Goal: Information Seeking & Learning: Learn about a topic

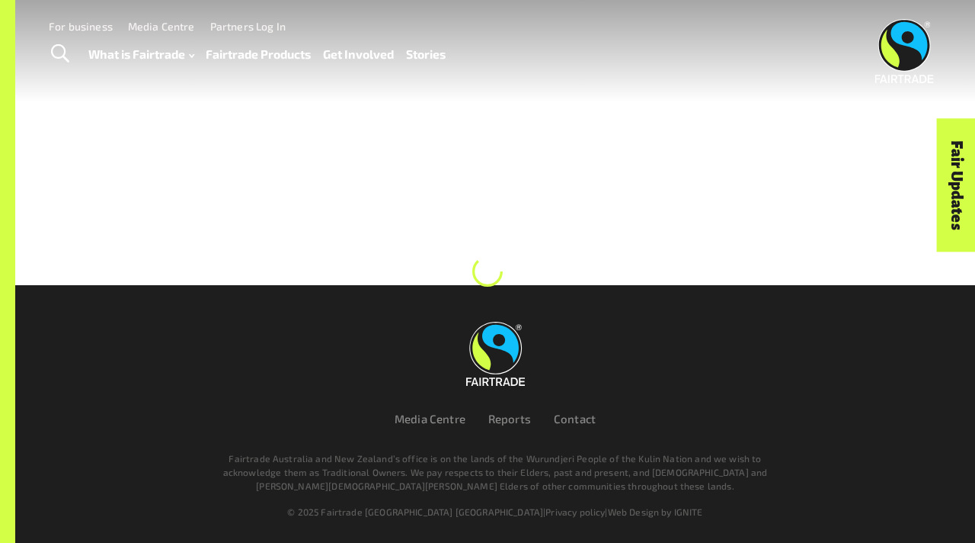
click at [250, 50] on link "Fairtrade Products" at bounding box center [258, 53] width 105 height 21
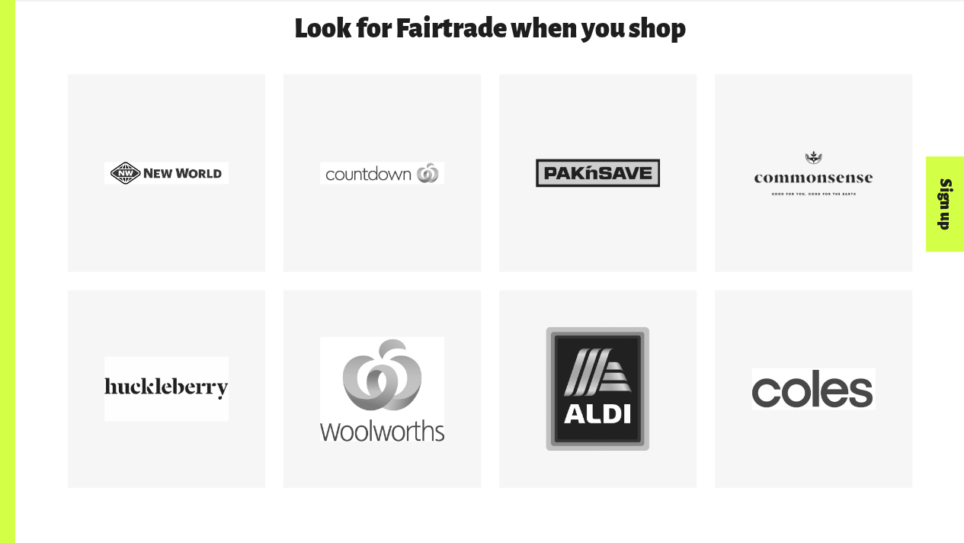
scroll to position [1356, 0]
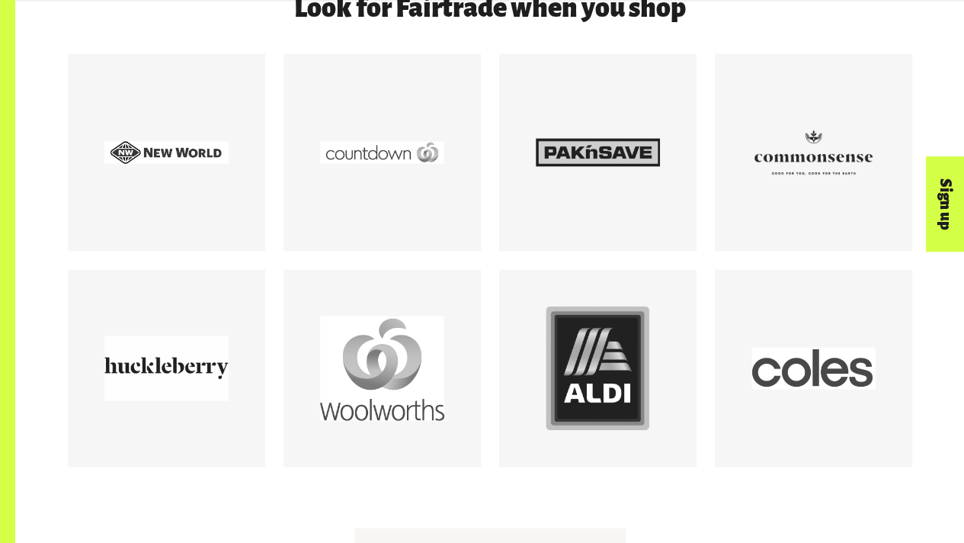
drag, startPoint x: 975, startPoint y: 81, endPoint x: 960, endPoint y: 302, distance: 221.4
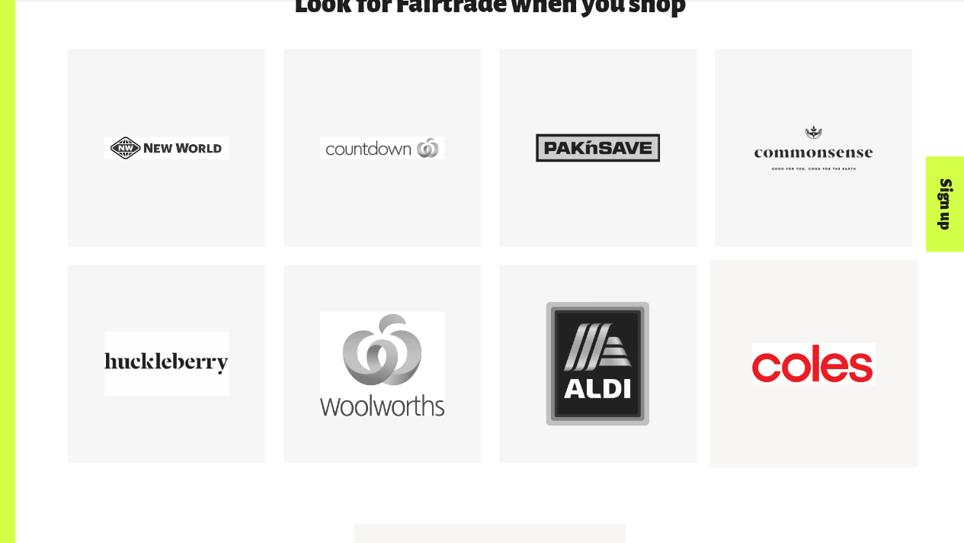
click at [818, 351] on div at bounding box center [813, 364] width 124 height 124
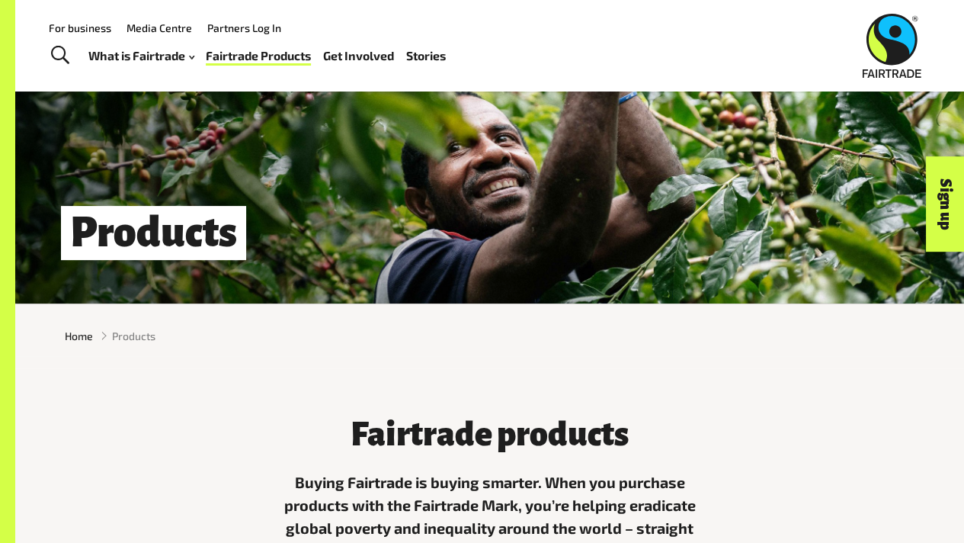
scroll to position [0, 0]
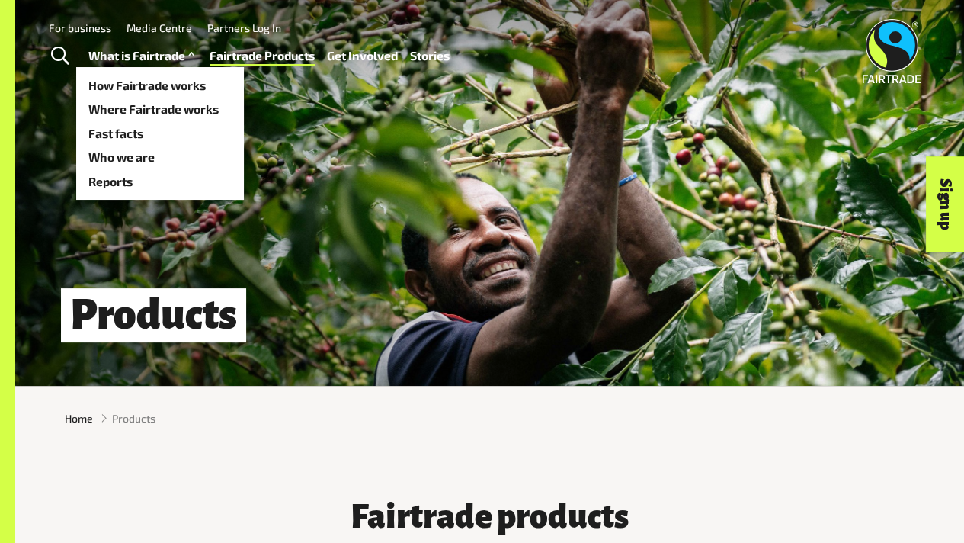
click at [127, 56] on link "What is Fairtrade" at bounding box center [143, 55] width 110 height 21
click at [140, 56] on link "What is Fairtrade" at bounding box center [143, 55] width 110 height 21
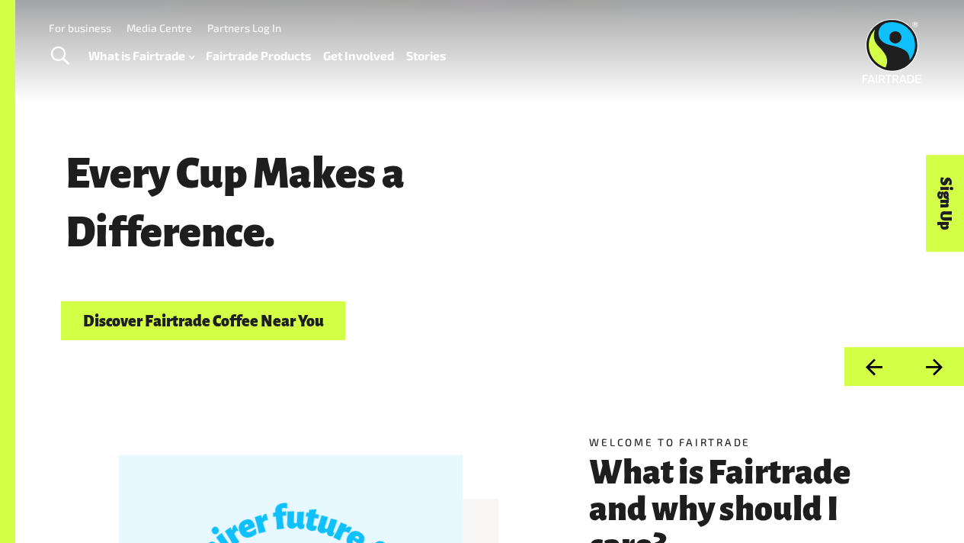
click at [225, 40] on div "What is Fairtrade How Fairtrade works Where Fairtrade works Fast facts Who we a…" at bounding box center [273, 56] width 370 height 38
click at [225, 54] on link "Fairtrade Products" at bounding box center [258, 55] width 105 height 21
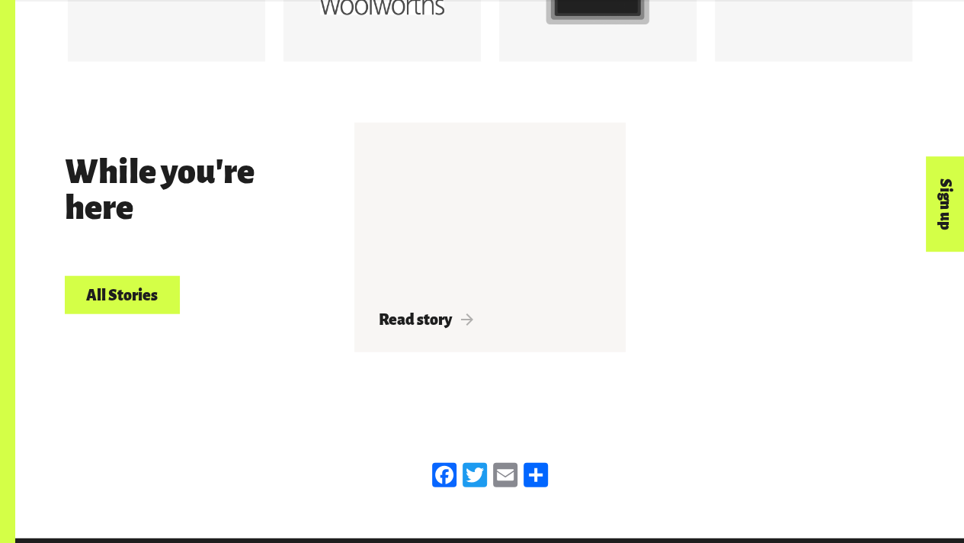
scroll to position [1752, 0]
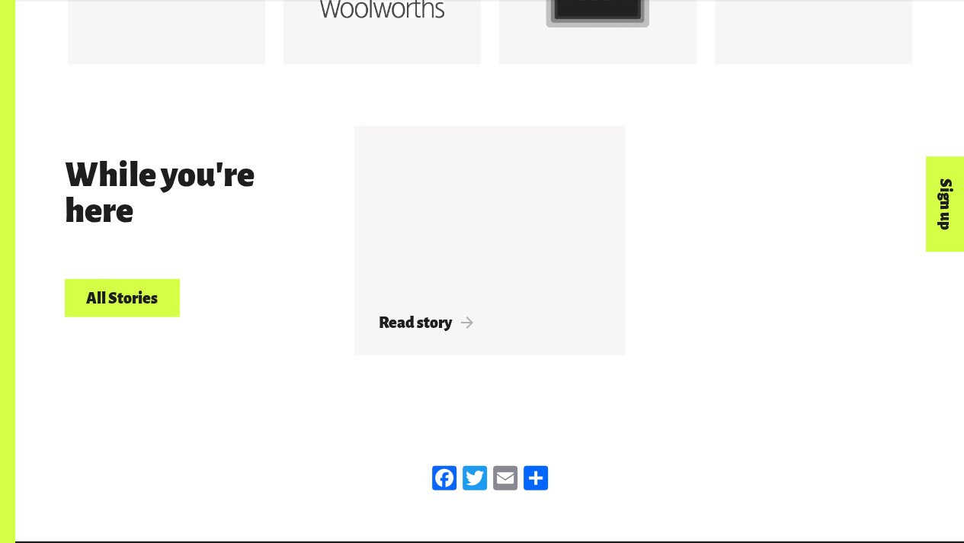
drag, startPoint x: 954, startPoint y: 360, endPoint x: 963, endPoint y: 266, distance: 94.9
click at [963, 266] on div "While you're here All Stories Read story" at bounding box center [489, 246] width 949 height 338
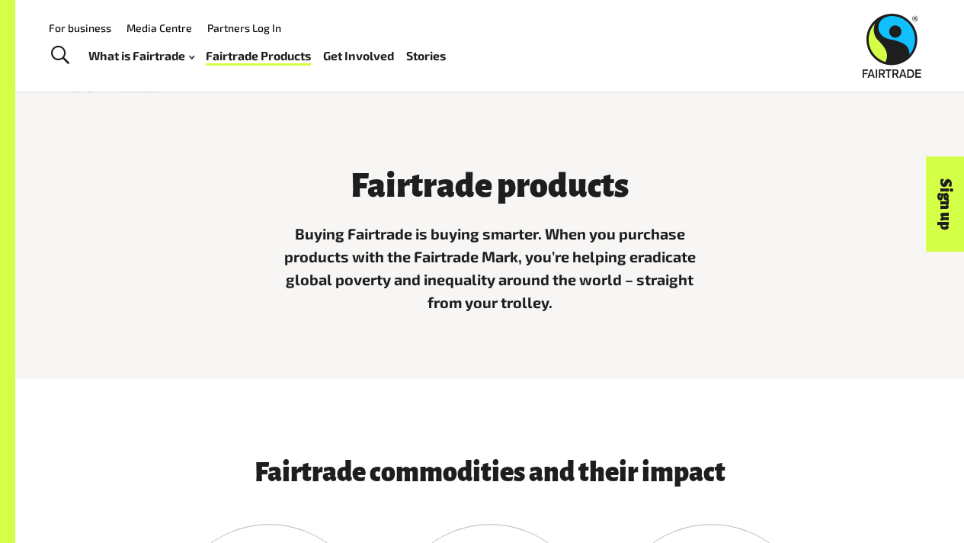
scroll to position [14, 0]
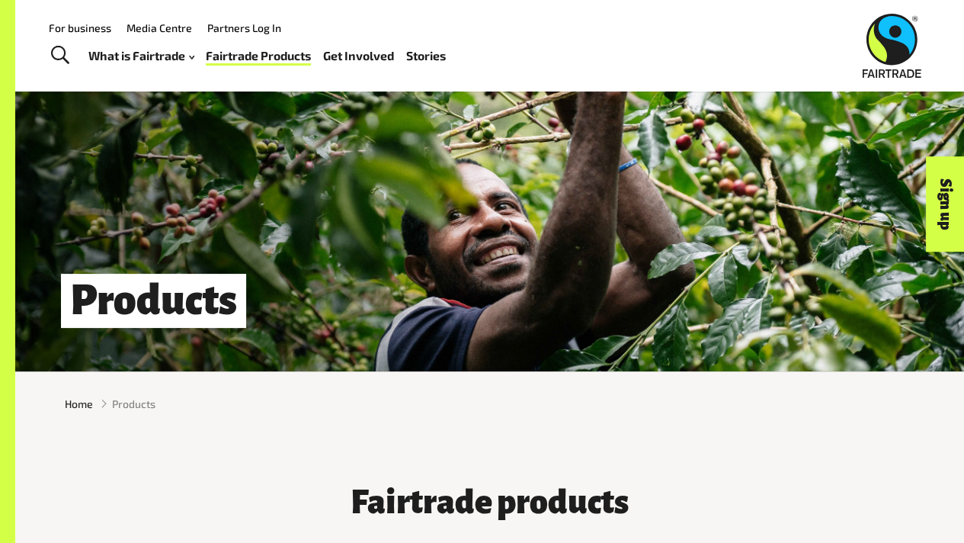
click at [267, 17] on li "Partners Log In" at bounding box center [236, 27] width 89 height 20
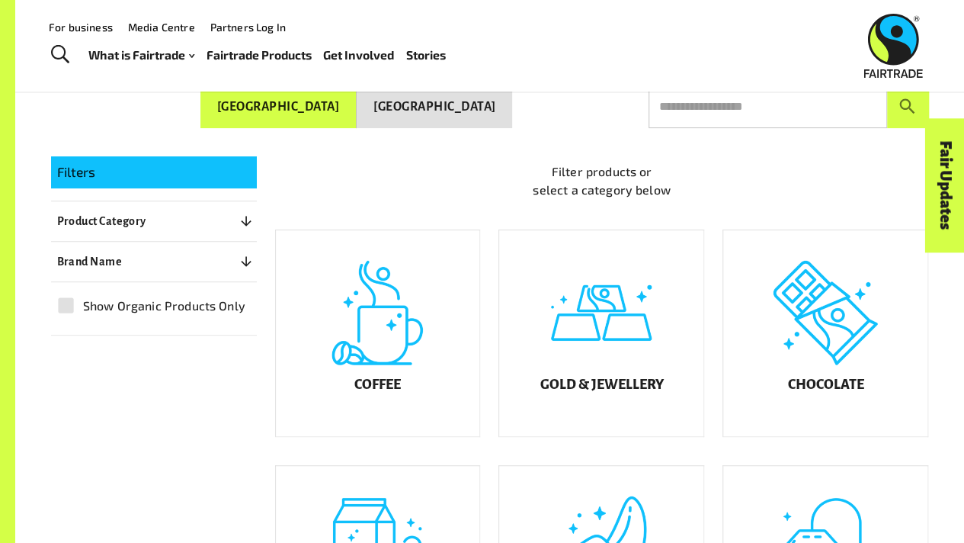
scroll to position [213, 0]
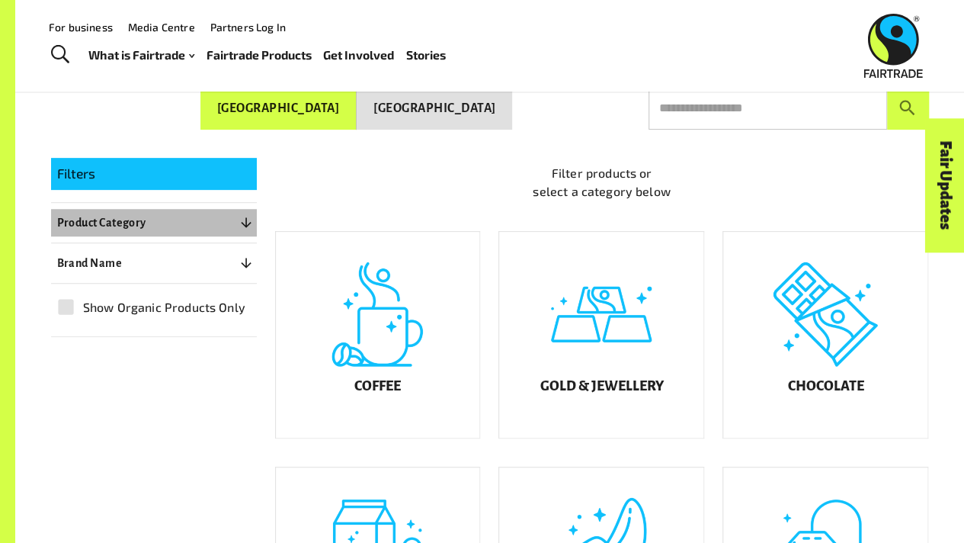
click at [239, 218] on icon "button" at bounding box center [245, 222] width 15 height 15
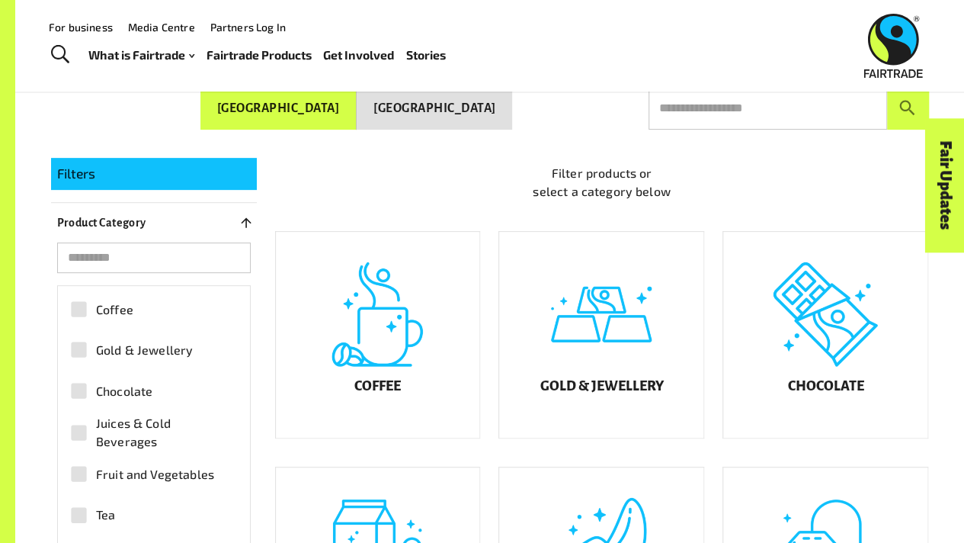
click at [235, 217] on button "Product Category 0" at bounding box center [154, 222] width 206 height 27
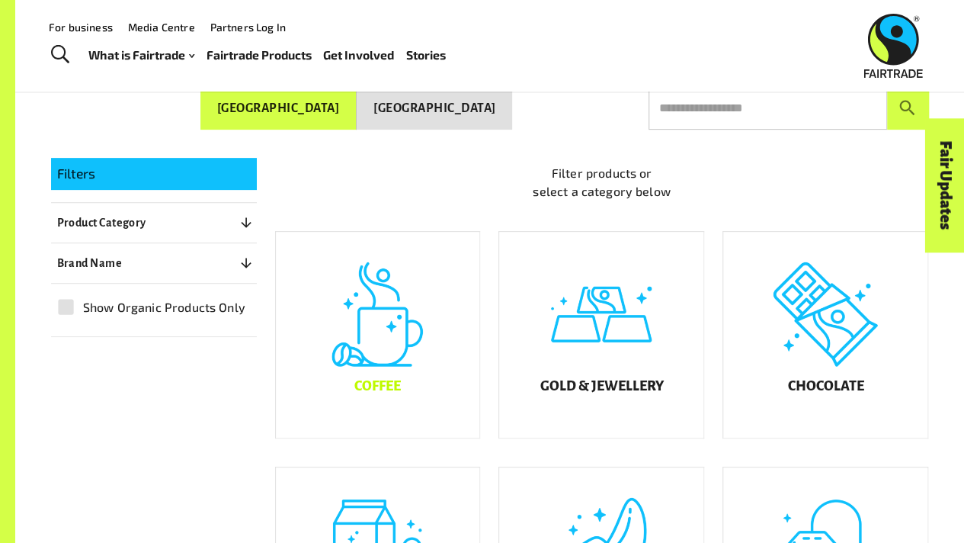
click at [350, 326] on div "Coffee" at bounding box center [378, 335] width 204 height 206
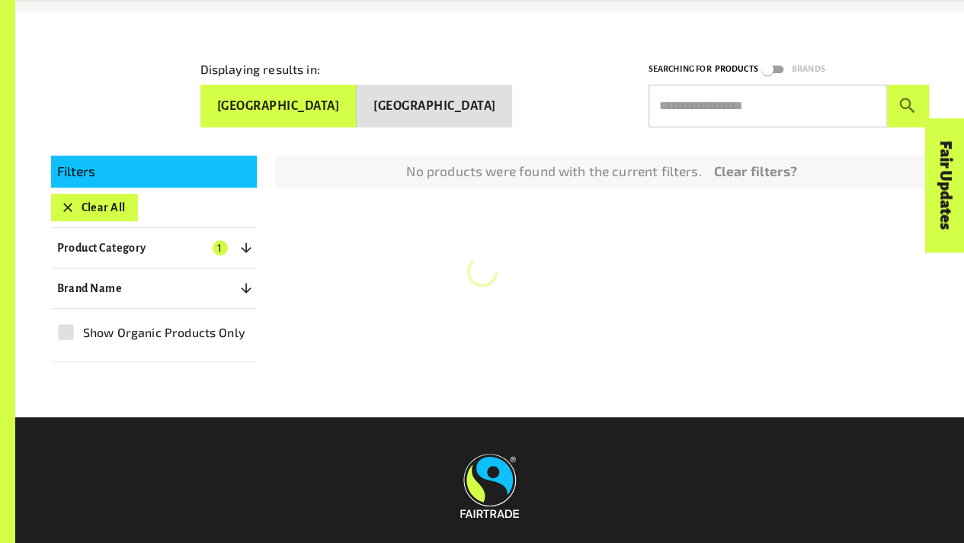
scroll to position [231, 0]
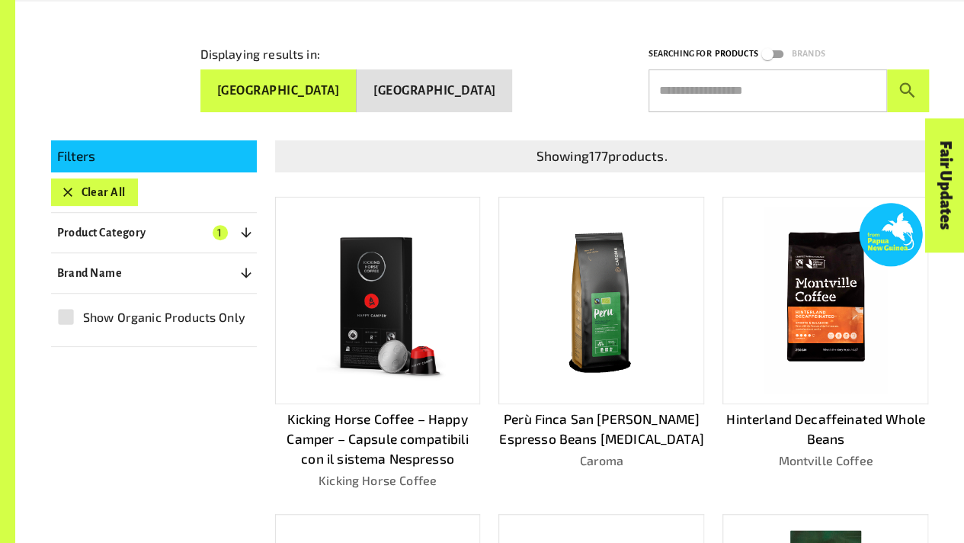
click at [667, 311] on img at bounding box center [602, 300] width 184 height 184
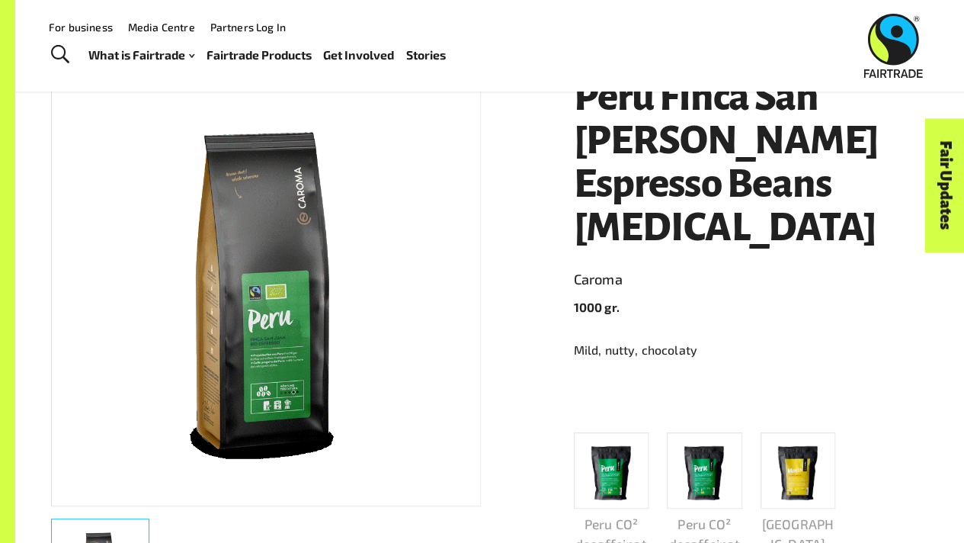
scroll to position [143, 0]
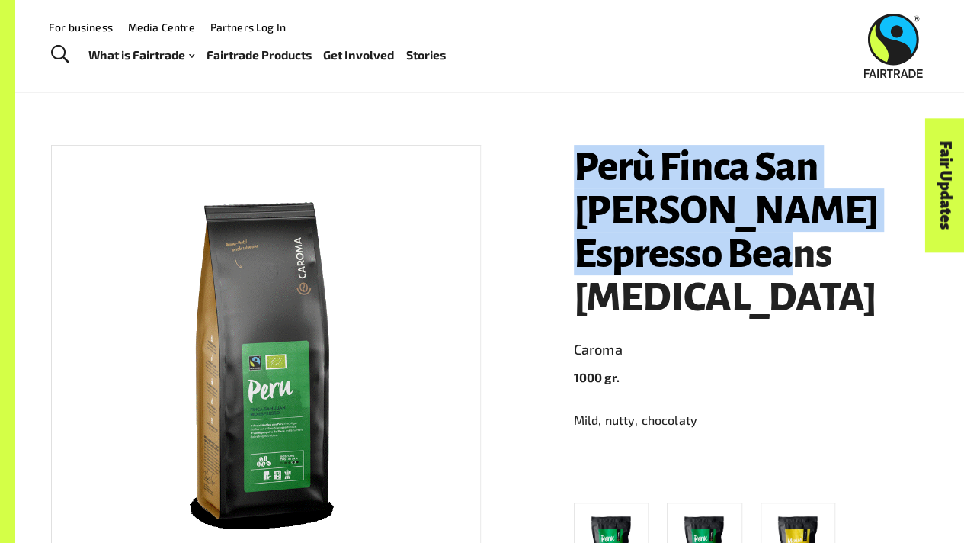
drag, startPoint x: 711, startPoint y: 249, endPoint x: 573, endPoint y: 149, distance: 170.2
click at [574, 149] on h1 "Perù Finca San Juan Espresso Beans Gastro" at bounding box center [751, 232] width 355 height 174
copy h1 "Perù Finca San Juan Espresso Beans Gastro"
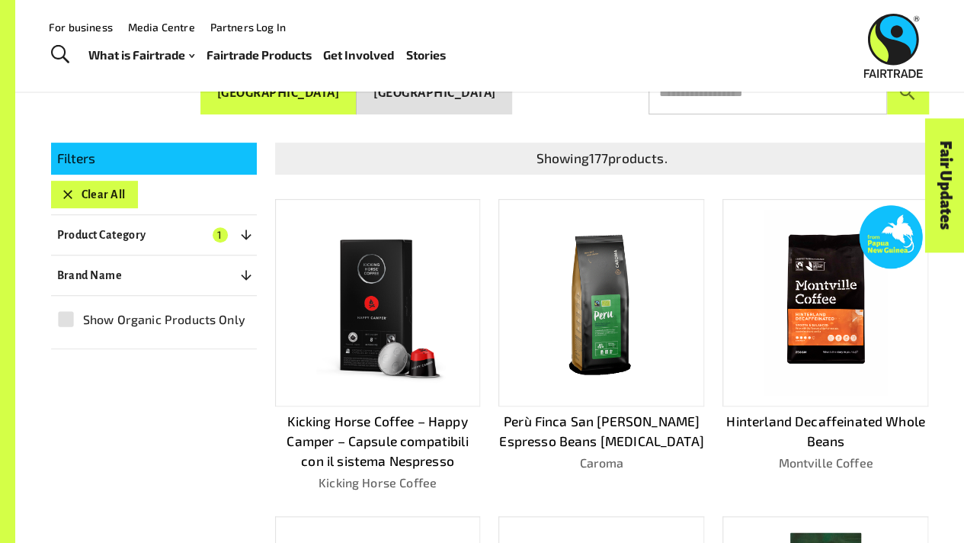
scroll to position [231, 0]
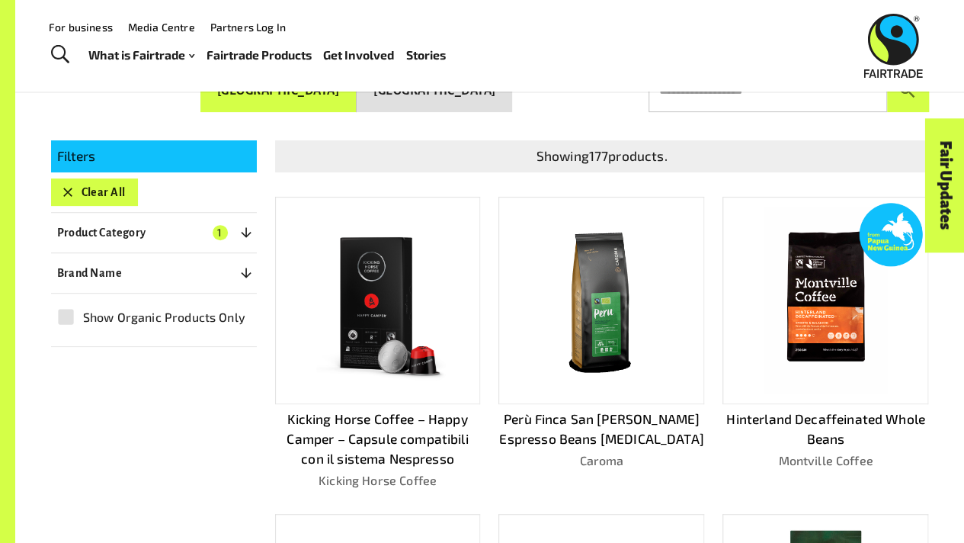
click at [376, 270] on img at bounding box center [378, 300] width 184 height 184
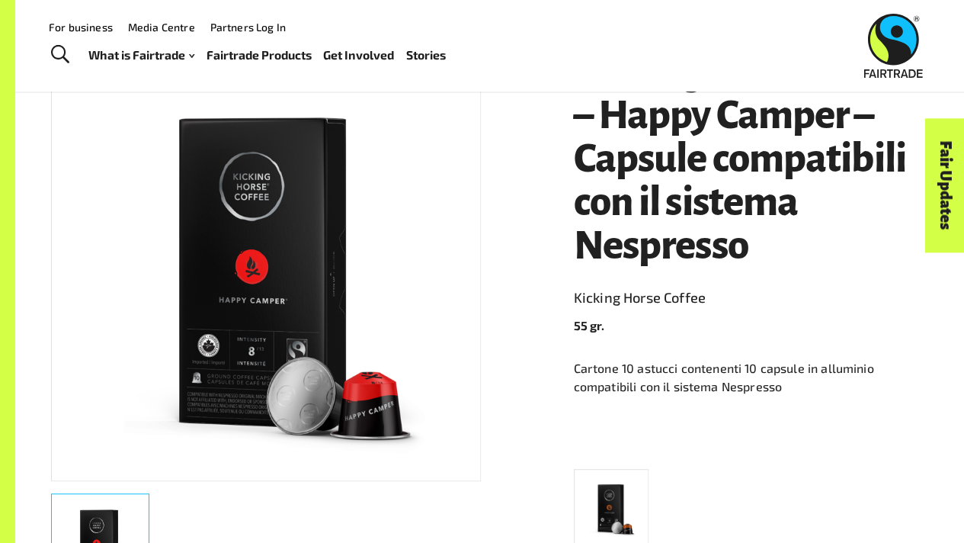
scroll to position [197, 0]
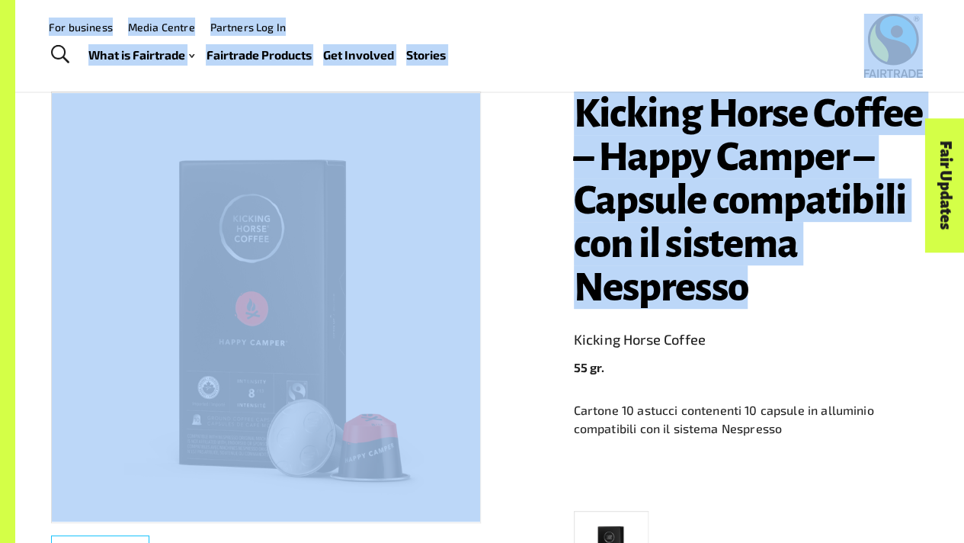
drag, startPoint x: 770, startPoint y: 318, endPoint x: 563, endPoint y: 86, distance: 310.3
click at [556, 136] on div "Kicking Horse Coffee – Happy Camper – Capsule compatibili con il sistema Nespre…" at bounding box center [741, 444] width 373 height 743
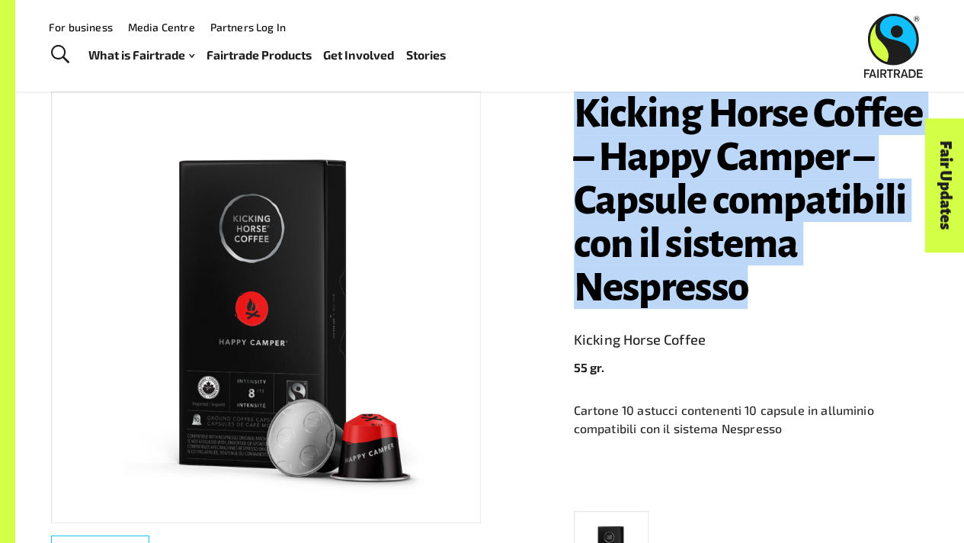
drag, startPoint x: 581, startPoint y: 111, endPoint x: 771, endPoint y: 297, distance: 265.6
click at [771, 297] on h1 "Kicking Horse Coffee – Happy Camper – Capsule compatibili con il sistema Nespre…" at bounding box center [751, 199] width 355 height 217
copy h1 "Kicking Horse Coffee – Happy Camper – Capsule compatibili con il sistema Nespre…"
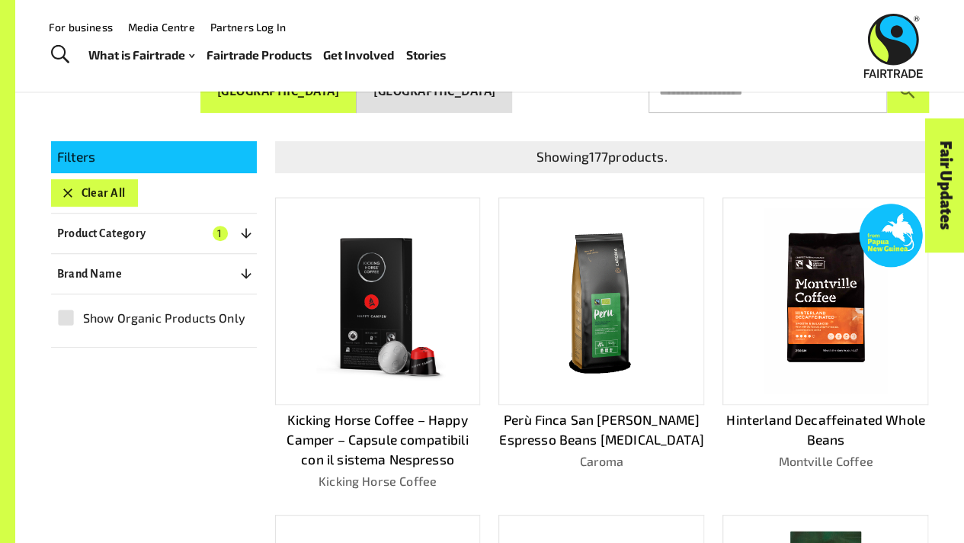
scroll to position [231, 0]
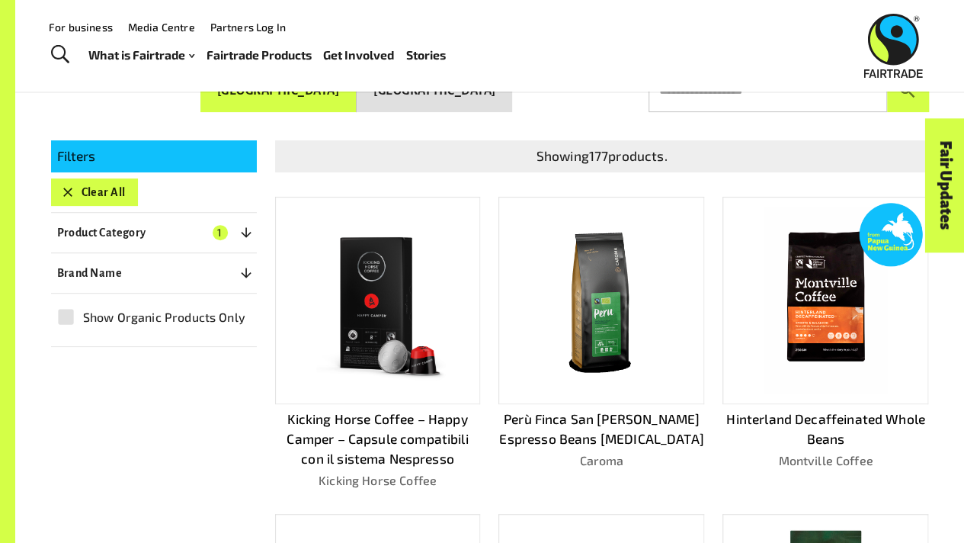
click at [840, 303] on img at bounding box center [824, 299] width 123 height 185
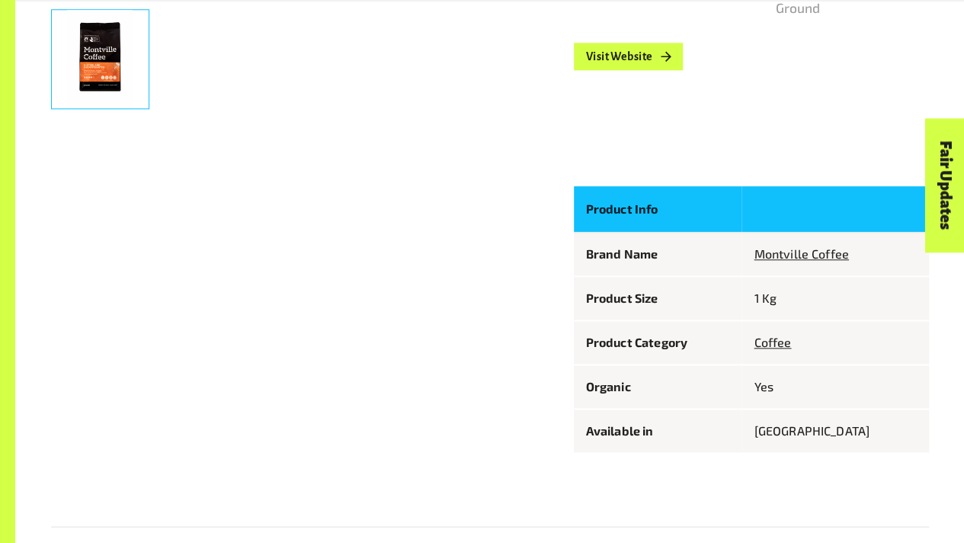
scroll to position [721, 0]
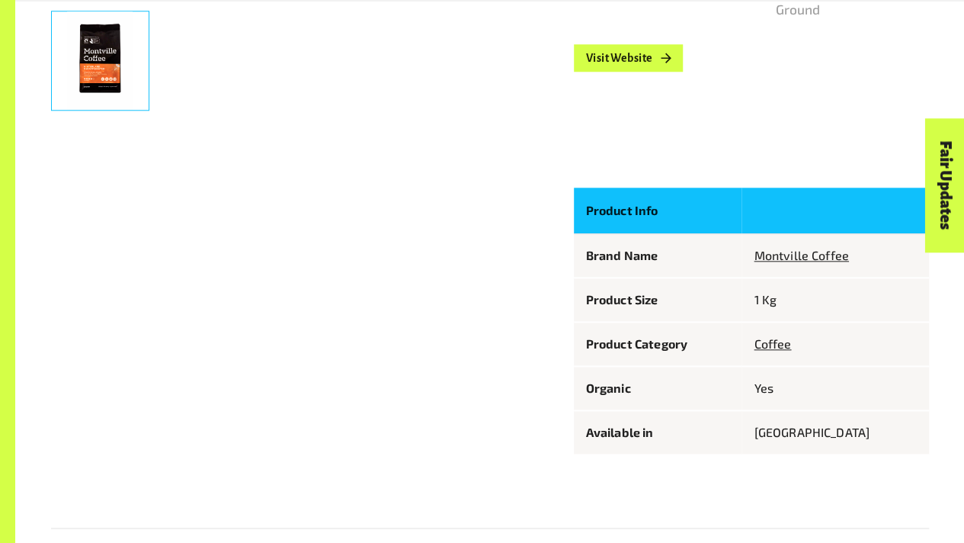
click at [788, 441] on p "[GEOGRAPHIC_DATA]" at bounding box center [835, 432] width 162 height 18
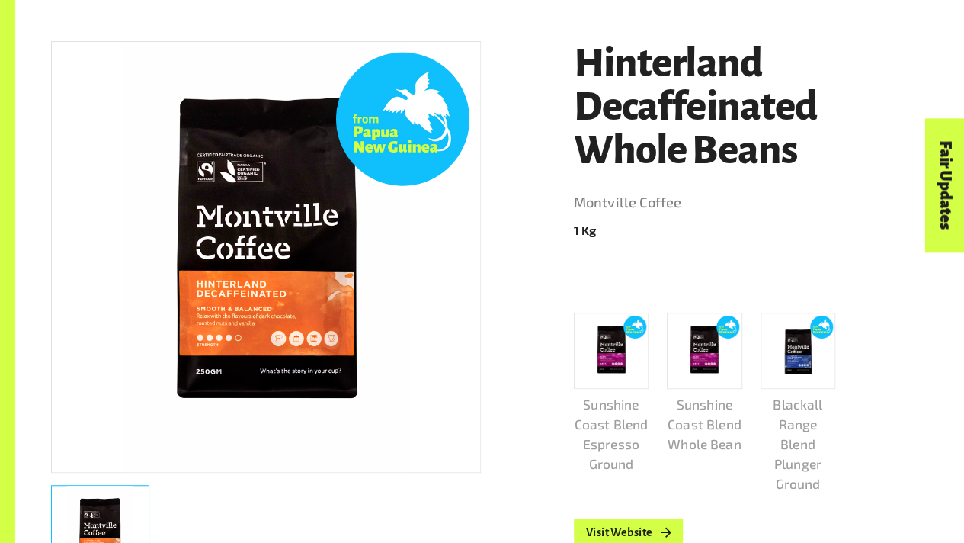
scroll to position [299, 0]
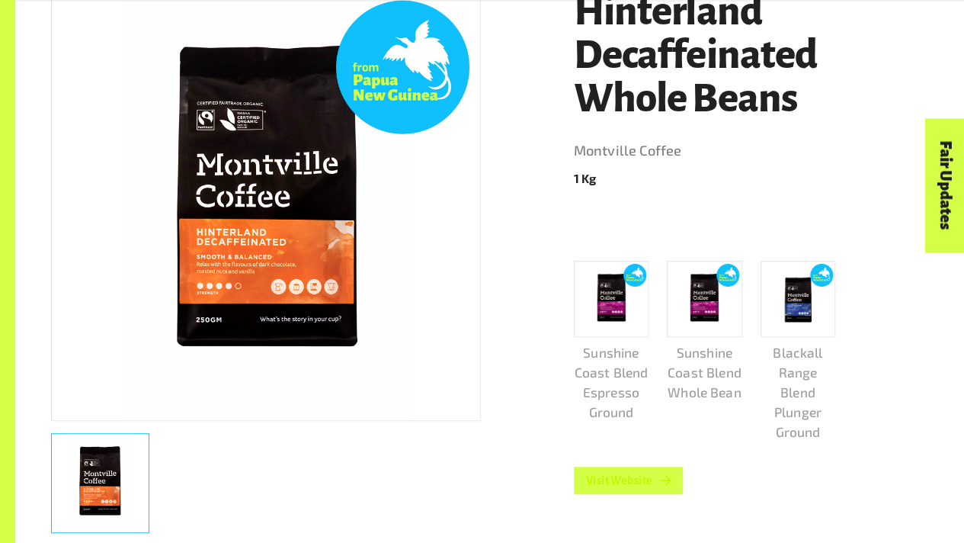
click at [626, 480] on link "Visit Website" at bounding box center [629, 479] width 110 height 27
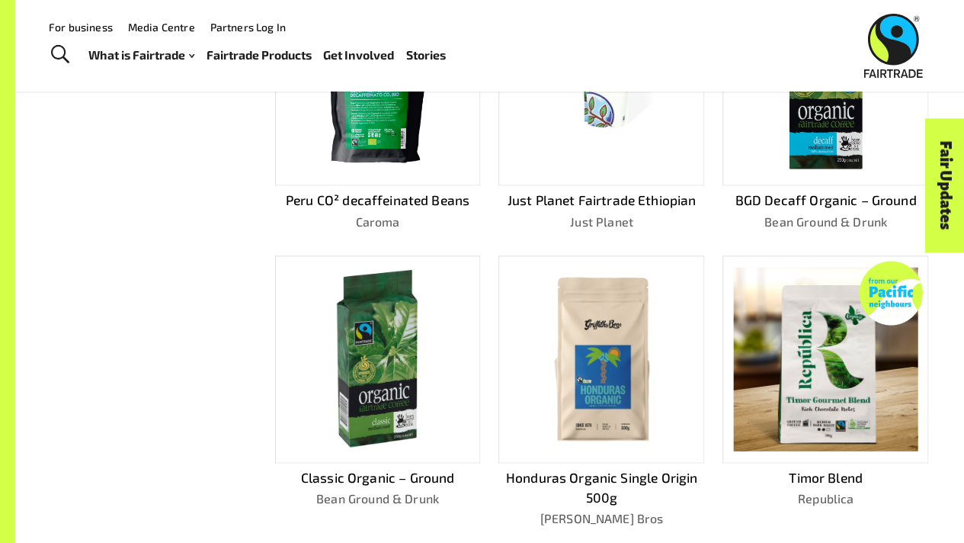
scroll to position [689, 0]
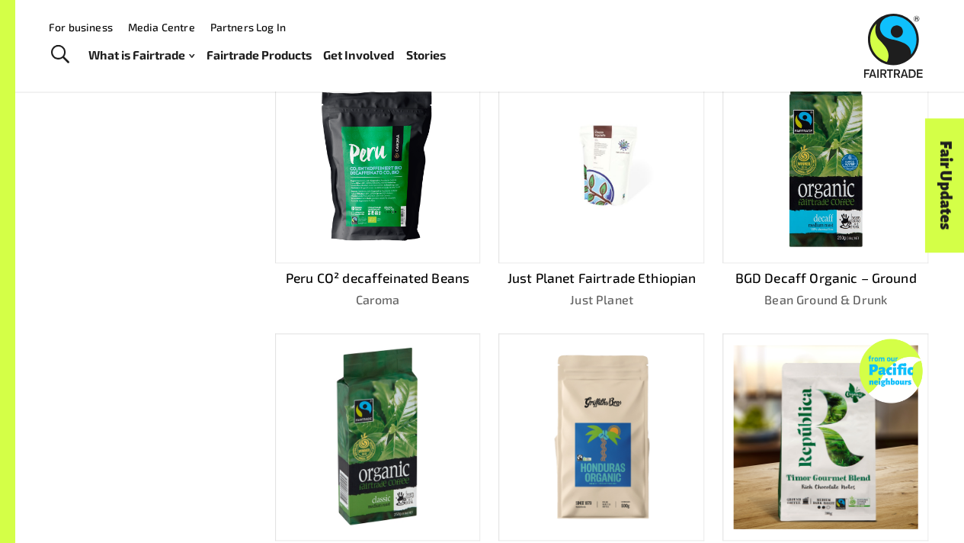
click at [600, 165] on img at bounding box center [602, 159] width 184 height 123
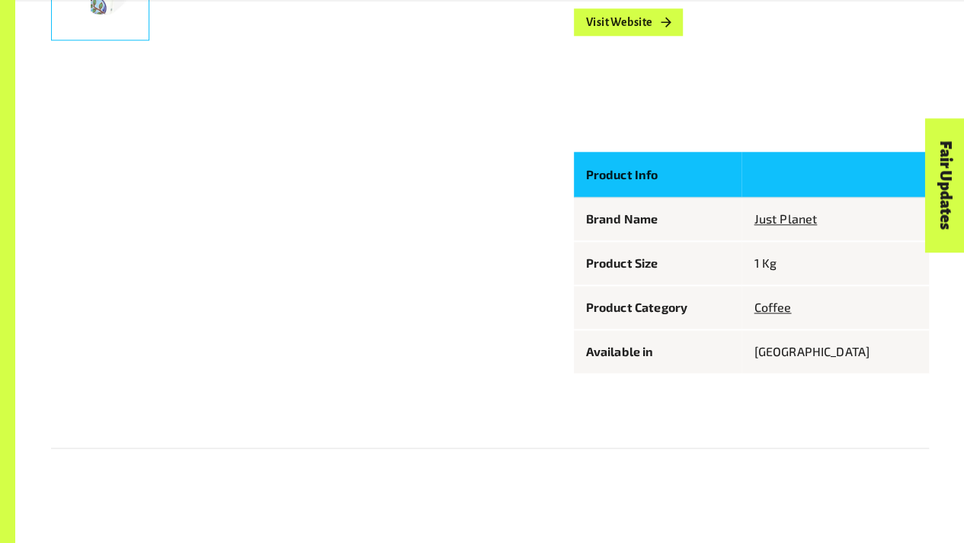
scroll to position [795, 0]
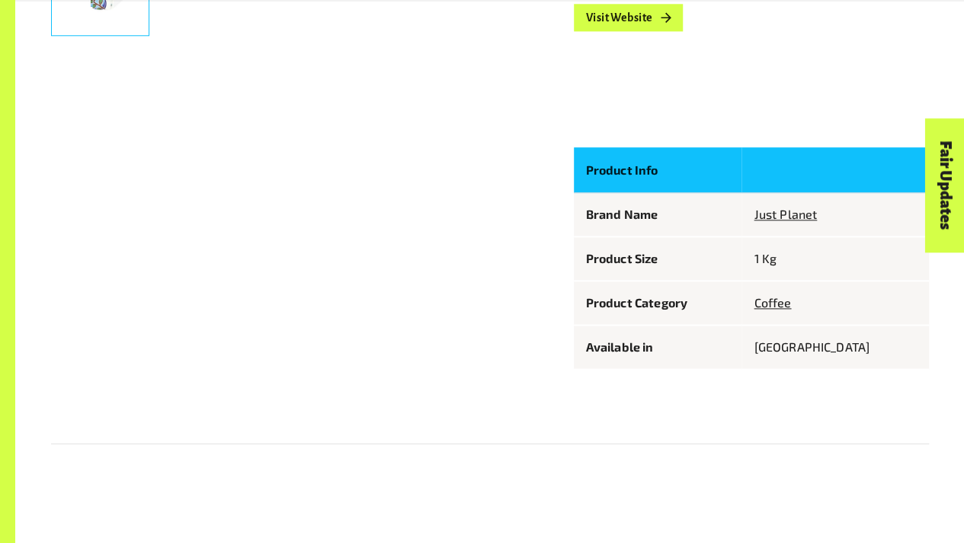
click at [623, 352] on p "Available in" at bounding box center [658, 347] width 144 height 18
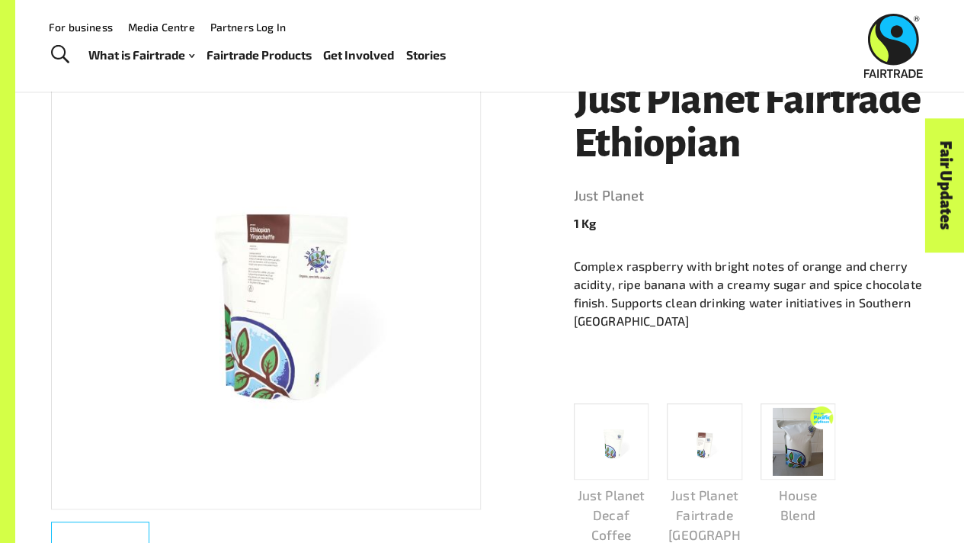
scroll to position [212, 0]
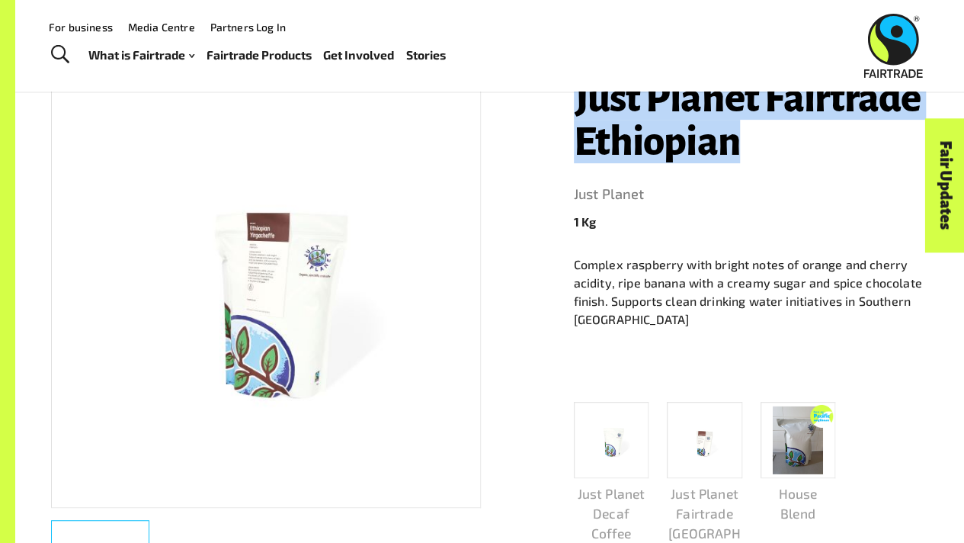
drag, startPoint x: 569, startPoint y: 101, endPoint x: 786, endPoint y: 144, distance: 221.3
click at [786, 144] on div "Just Planet Fairtrade Ethiopian Just Planet 1 Kg Complex raspberry with bright …" at bounding box center [741, 373] width 373 height 630
copy h1 "Just Planet Fairtrade Ethiopian"
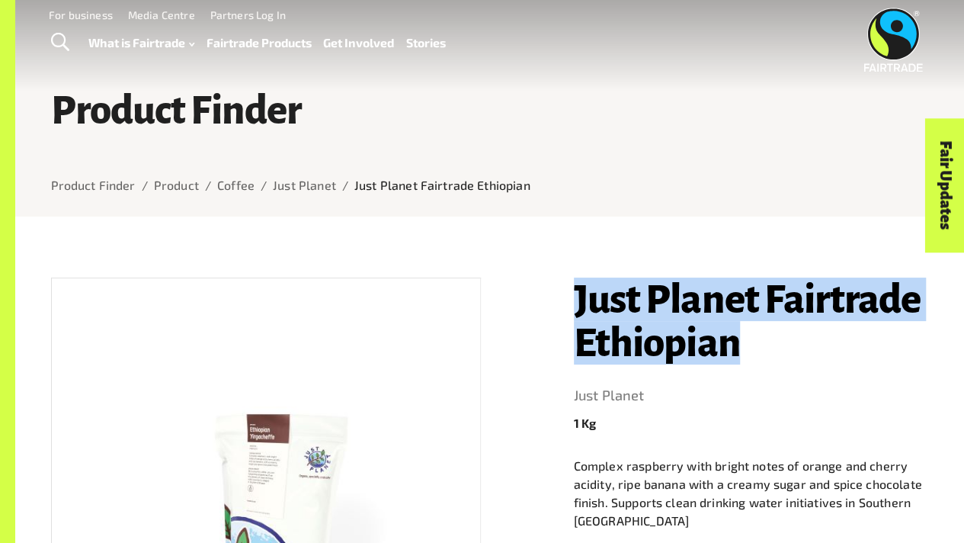
scroll to position [0, 0]
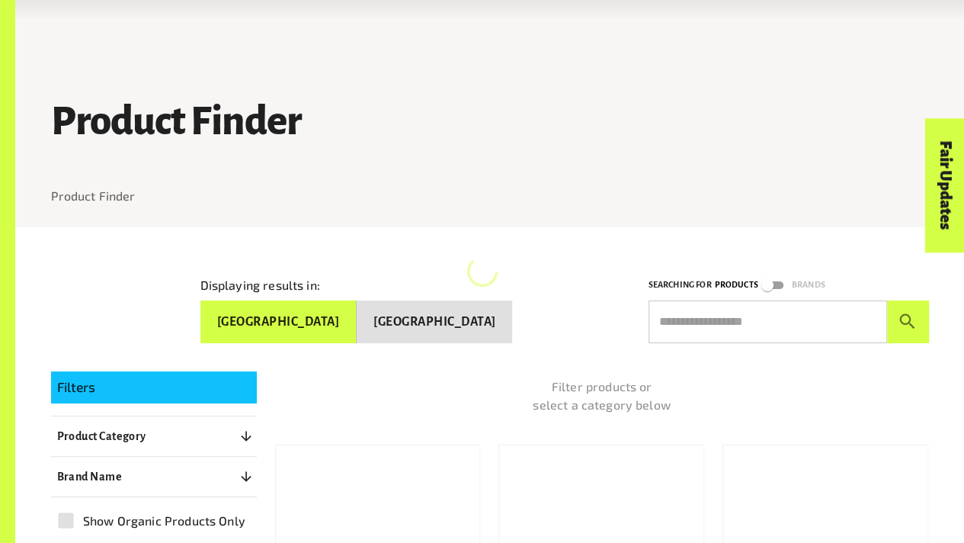
scroll to position [213, 0]
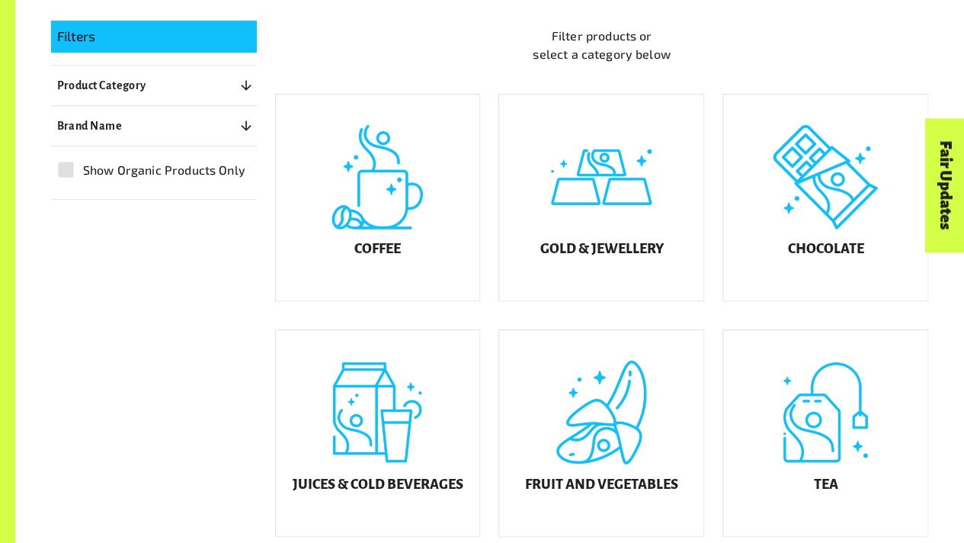
scroll to position [365, 0]
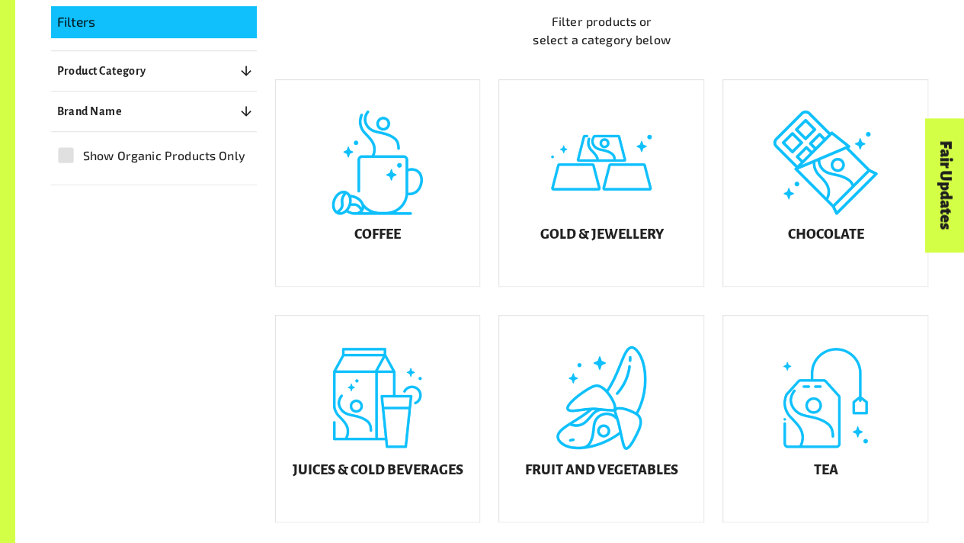
click at [962, 174] on link "Fair Updates" at bounding box center [945, 185] width 39 height 133
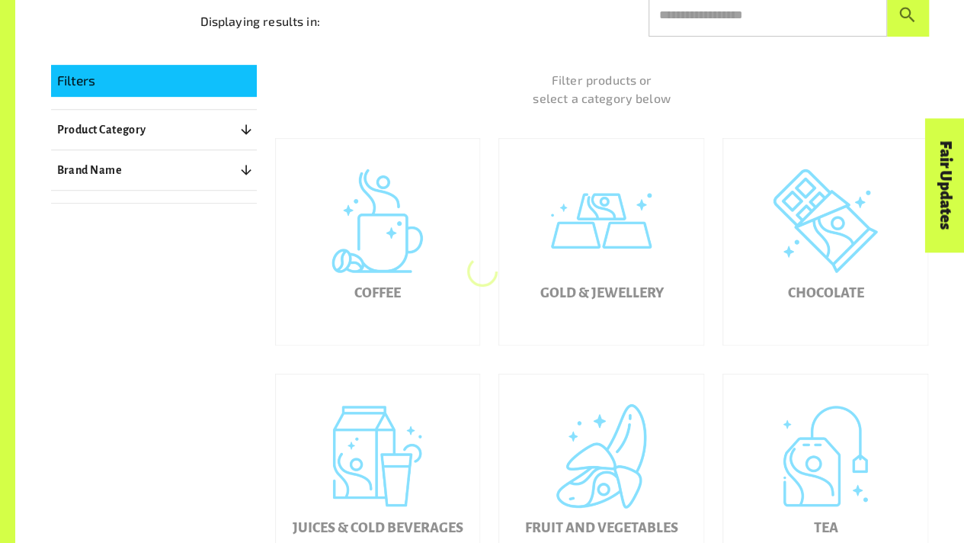
scroll to position [310, 0]
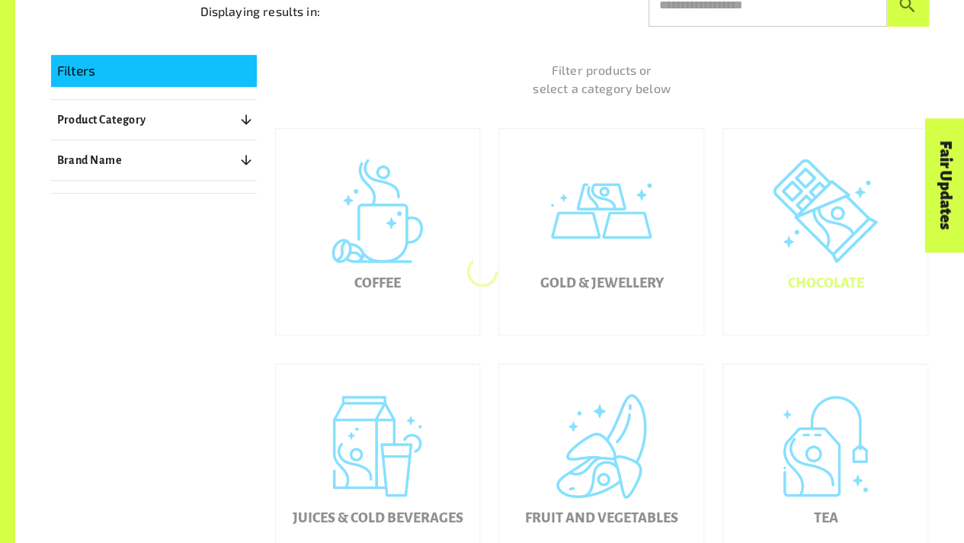
click at [808, 256] on div "Chocolate" at bounding box center [825, 232] width 204 height 206
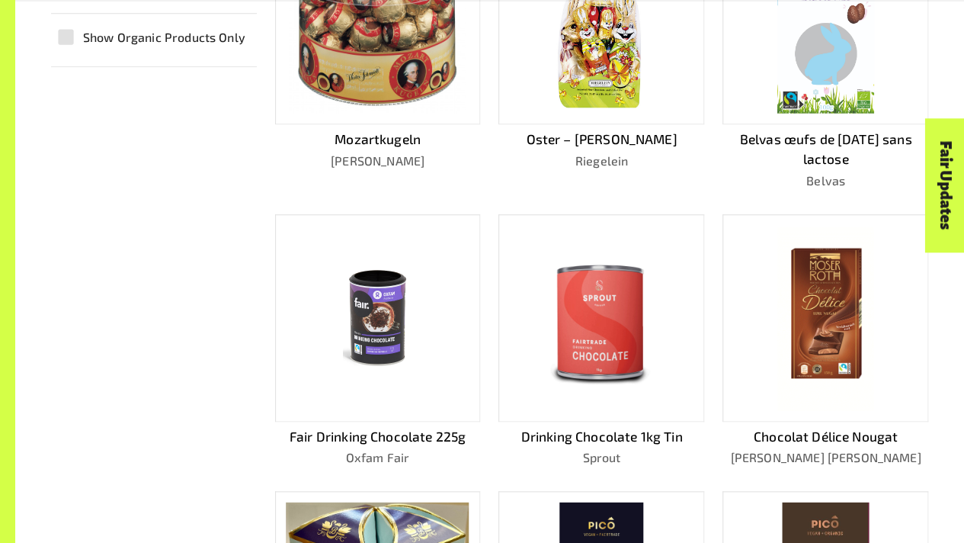
scroll to position [550, 0]
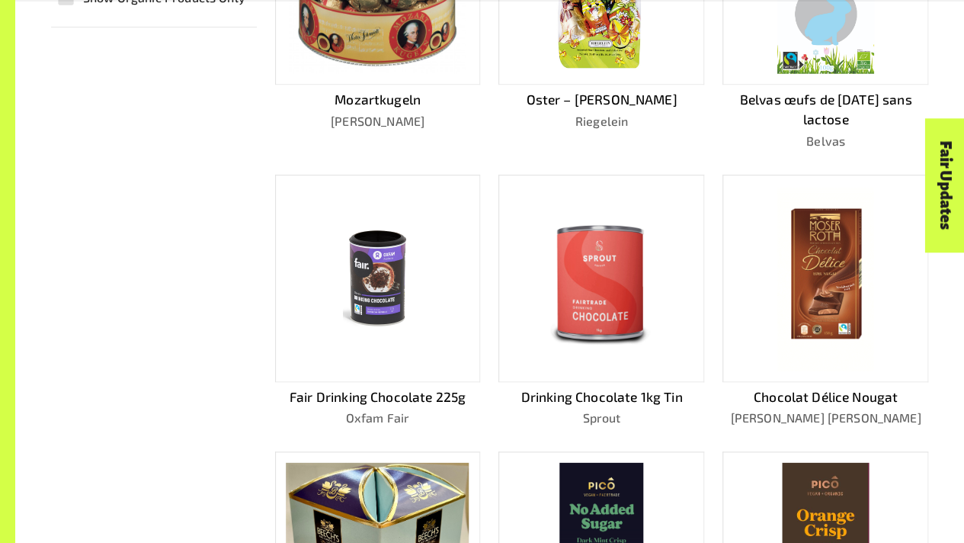
click at [805, 325] on img at bounding box center [825, 277] width 98 height 185
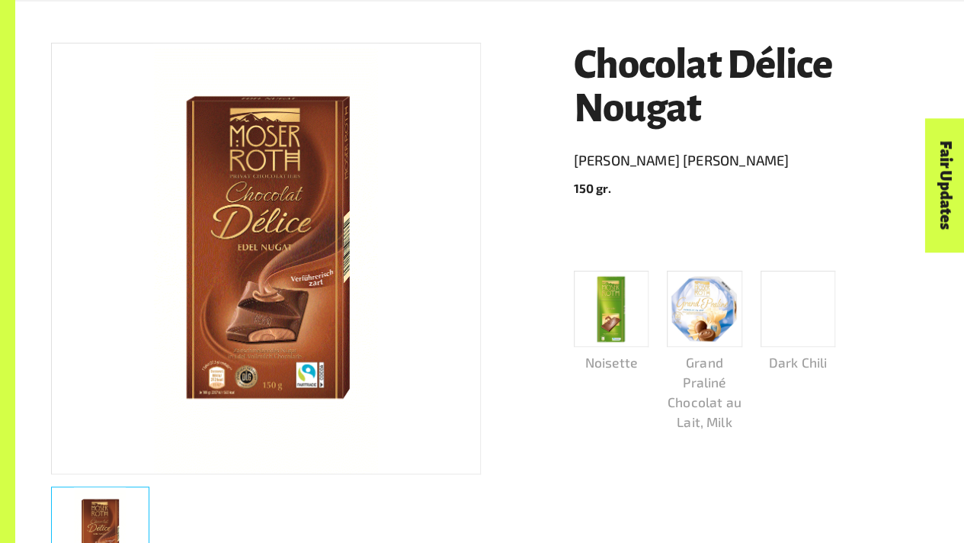
scroll to position [247, 0]
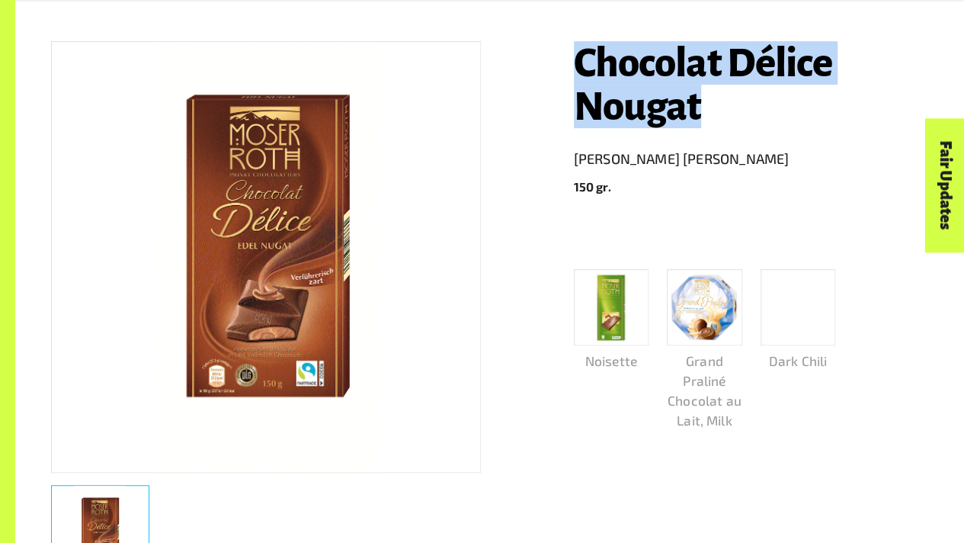
drag, startPoint x: 721, startPoint y: 133, endPoint x: 539, endPoint y: 68, distance: 192.8
click at [539, 68] on div "Chocolat Délice Nougat [PERSON_NAME] [PERSON_NAME] 150 gr. Noisette Grand Prali…" at bounding box center [481, 442] width 896 height 875
copy h1 "Chocolat Délice Nougat"
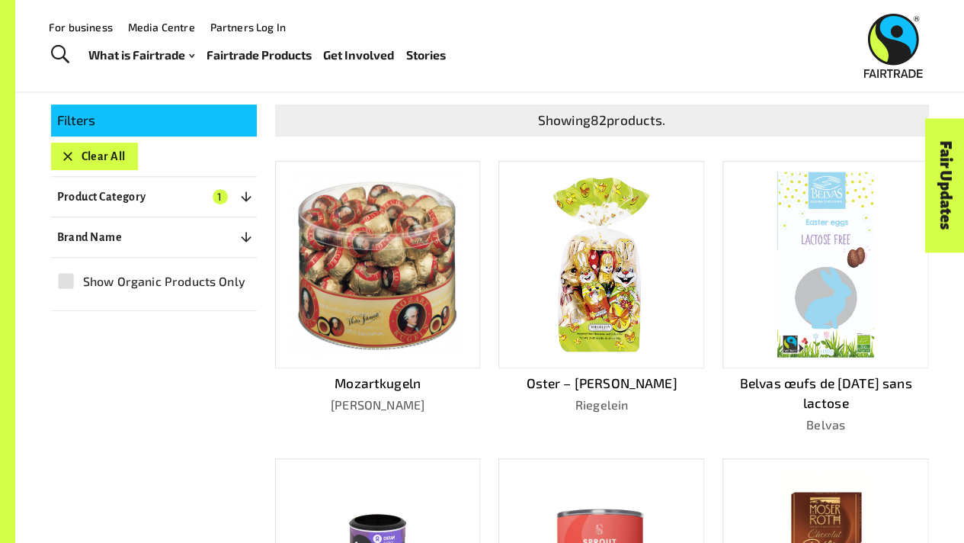
scroll to position [274, 0]
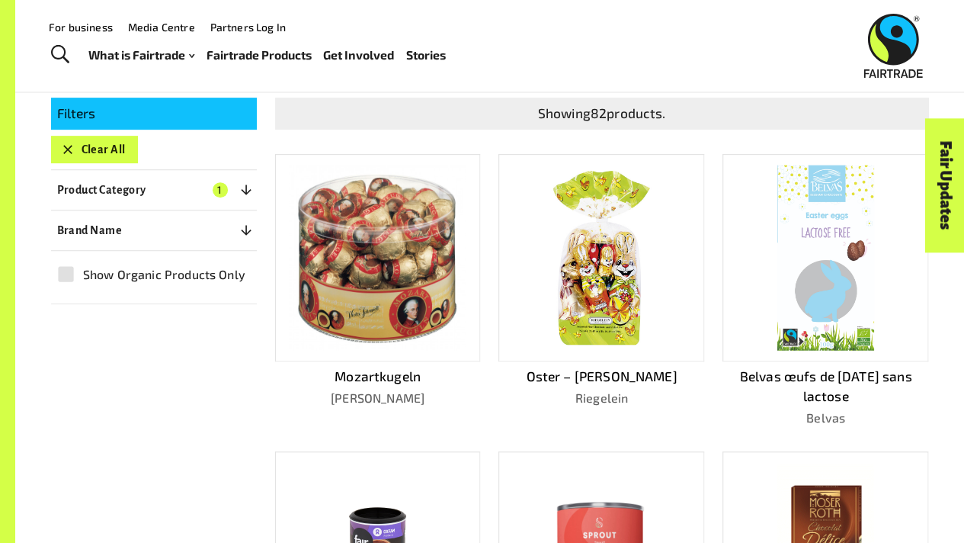
click at [381, 299] on img at bounding box center [378, 257] width 176 height 185
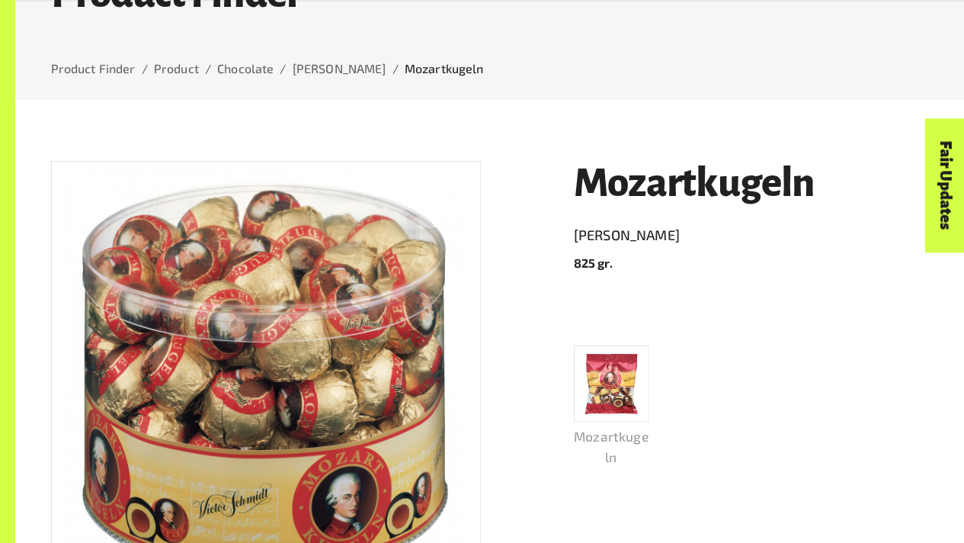
scroll to position [159, 0]
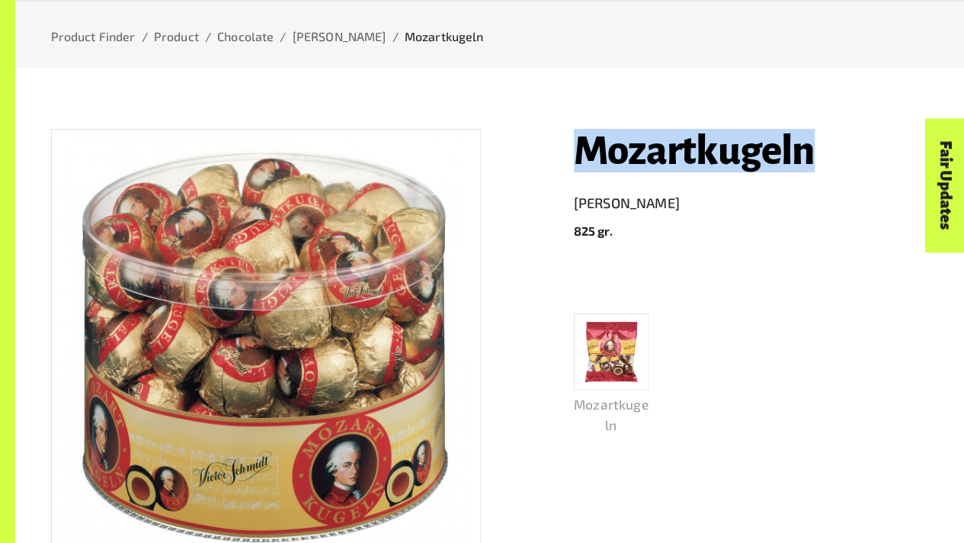
drag, startPoint x: 818, startPoint y: 155, endPoint x: 541, endPoint y: 161, distance: 276.7
click at [541, 161] on div "Mozartkugeln [PERSON_NAME] 825 gr. Mozartkugeln Product Info Brand Name [PERSON…" at bounding box center [481, 529] width 896 height 875
copy h1 "Mozartkugeln"
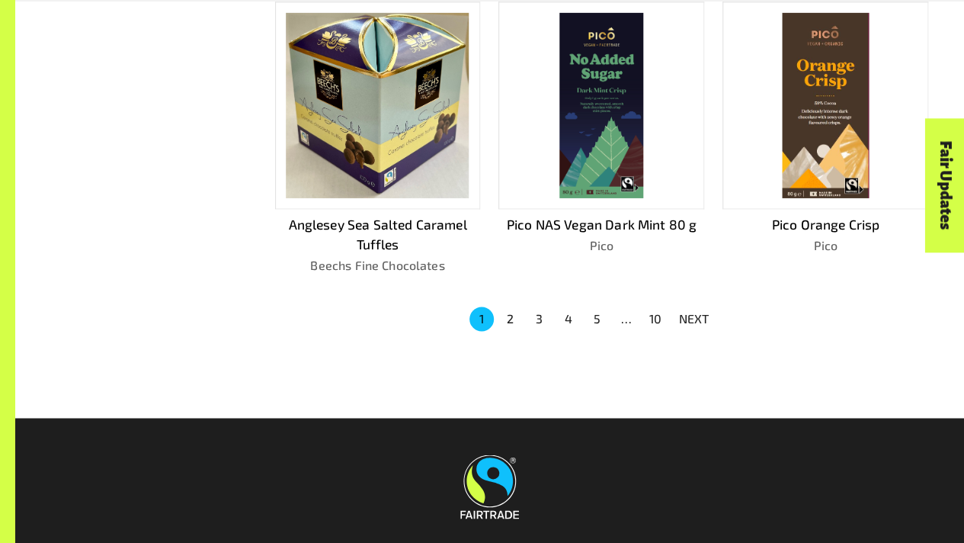
scroll to position [1006, 0]
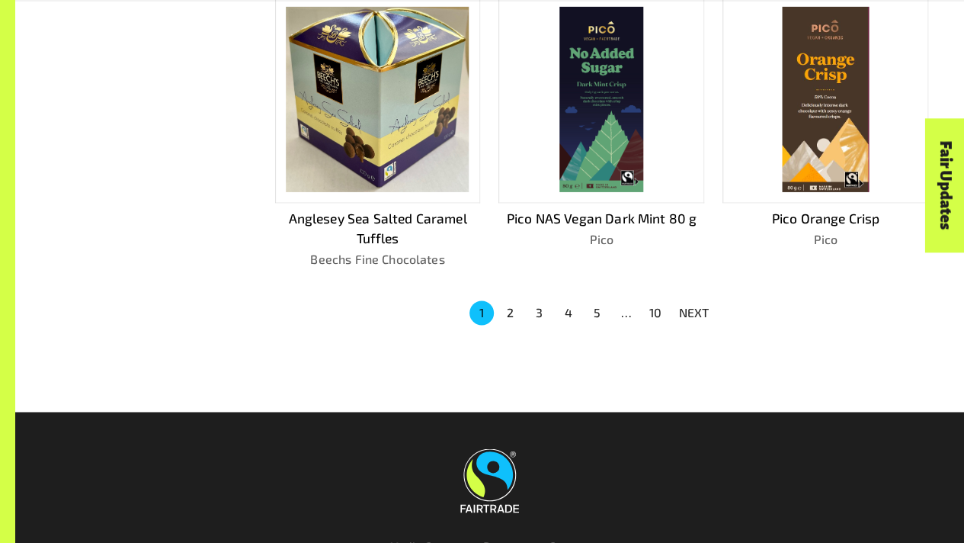
click at [517, 310] on button "2" at bounding box center [510, 312] width 24 height 24
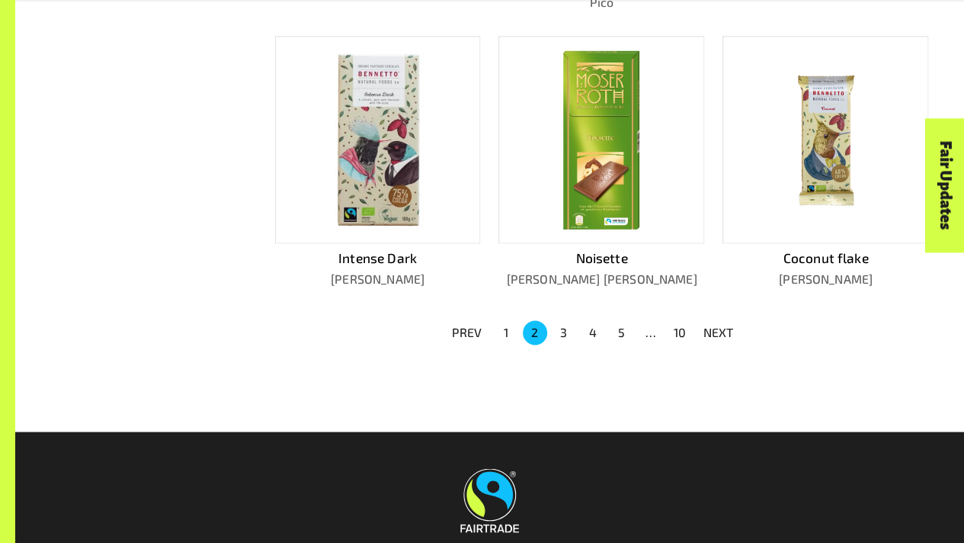
click at [597, 178] on img at bounding box center [601, 138] width 83 height 185
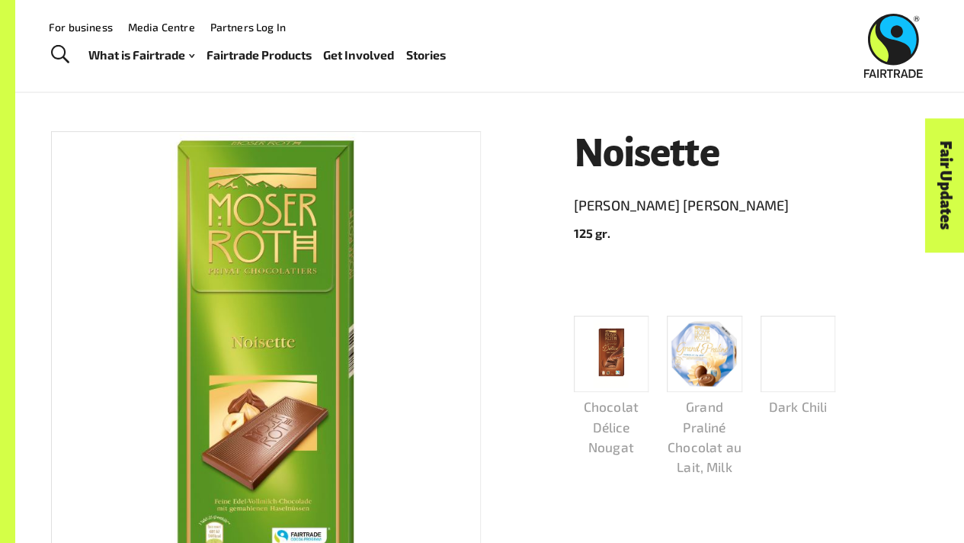
scroll to position [127, 0]
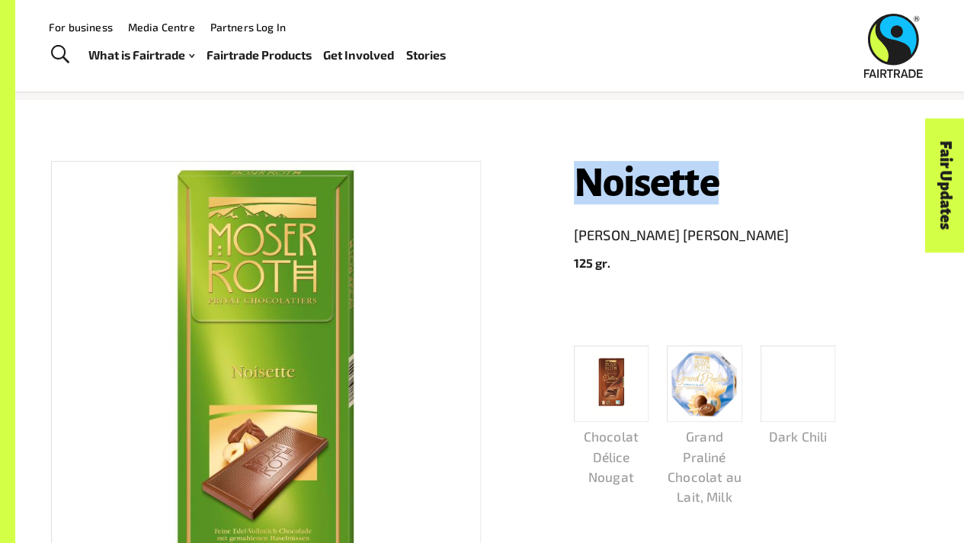
drag, startPoint x: 762, startPoint y: 202, endPoint x: 529, endPoint y: 178, distance: 234.4
copy h1 "Noisette"
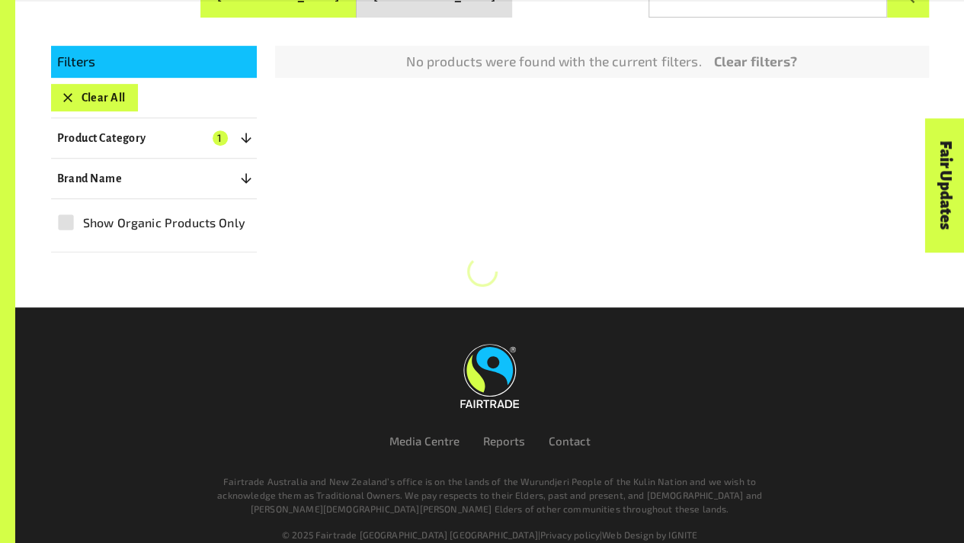
scroll to position [344, 0]
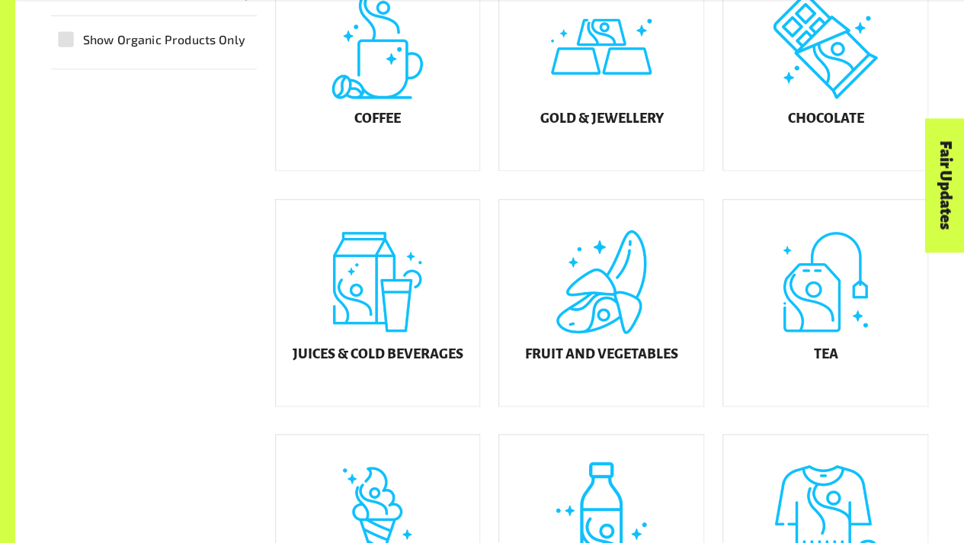
scroll to position [489, 0]
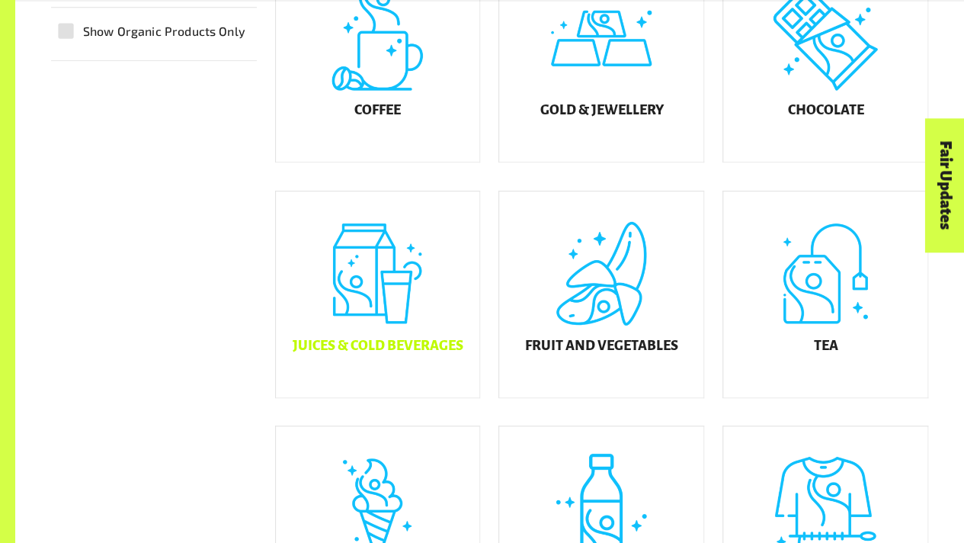
click at [373, 313] on div "Juices & Cold Beverages" at bounding box center [378, 294] width 204 height 206
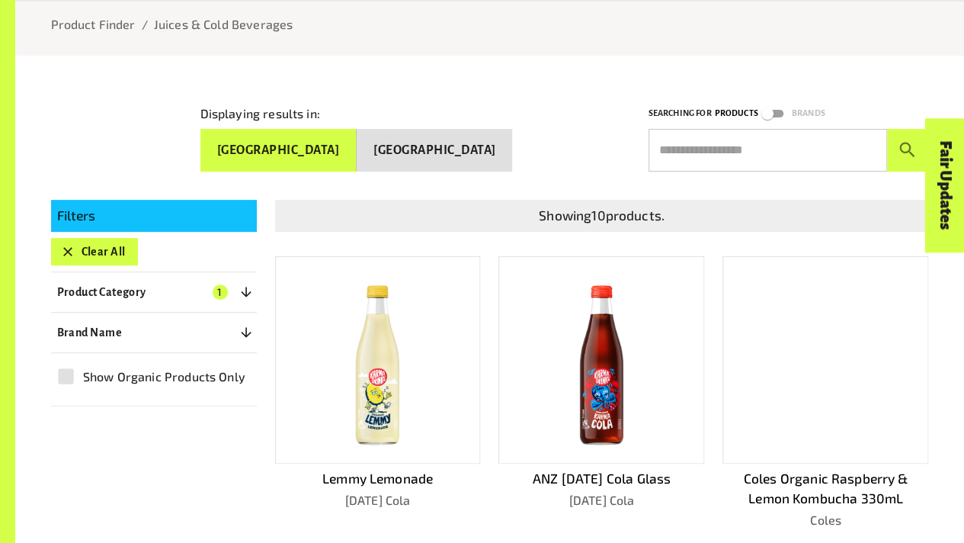
scroll to position [226, 0]
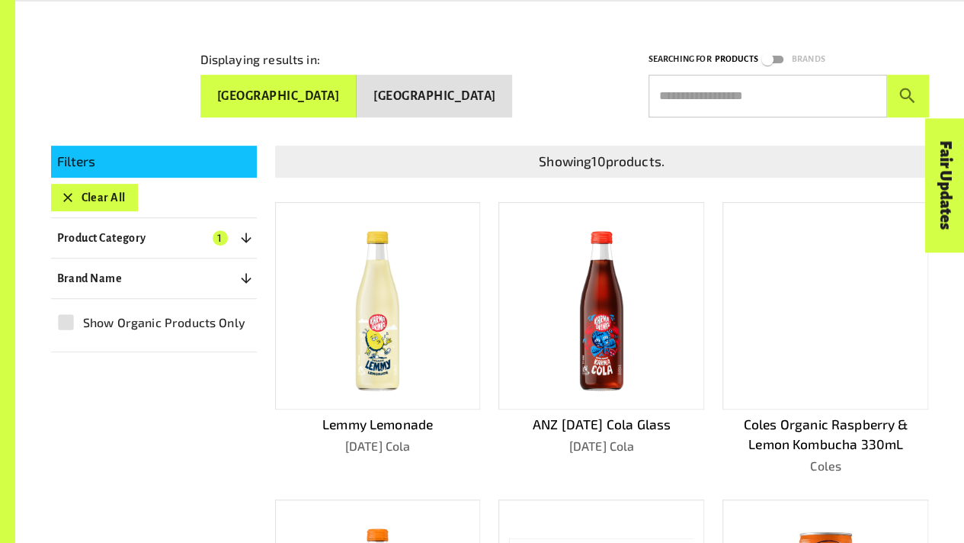
click at [408, 298] on img at bounding box center [378, 305] width 94 height 185
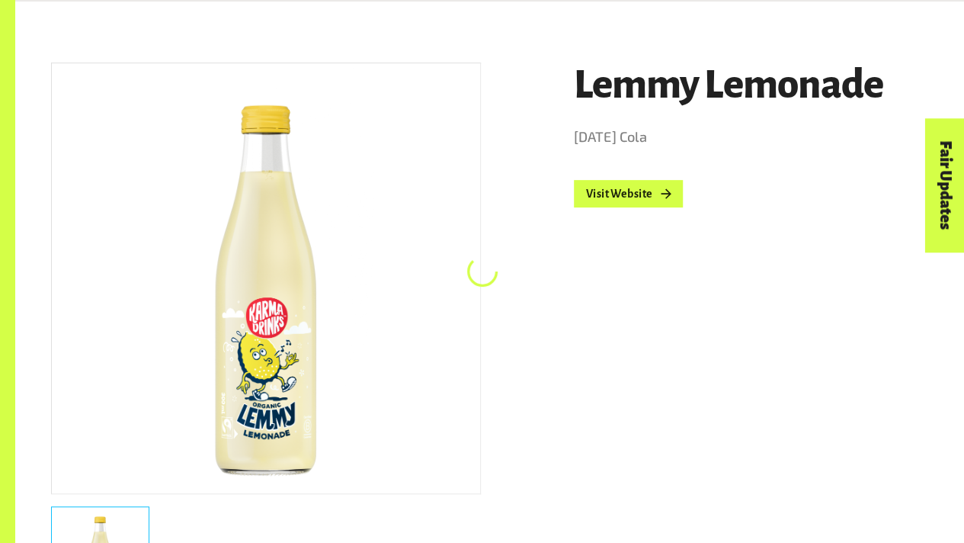
scroll to position [231, 0]
